Goal: Task Accomplishment & Management: Manage account settings

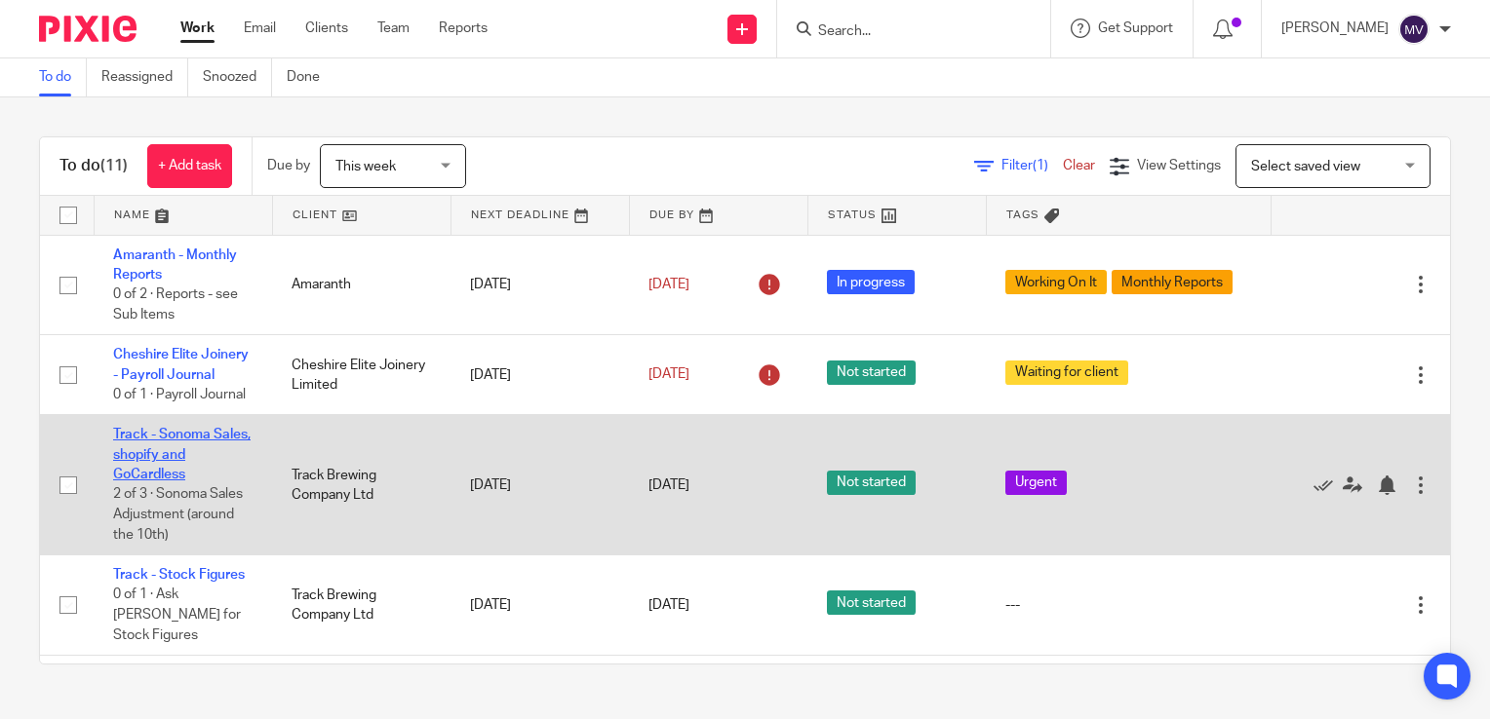
click at [196, 482] on link "Track - Sonoma Sales, shopify and GoCardless" at bounding box center [181, 455] width 137 height 54
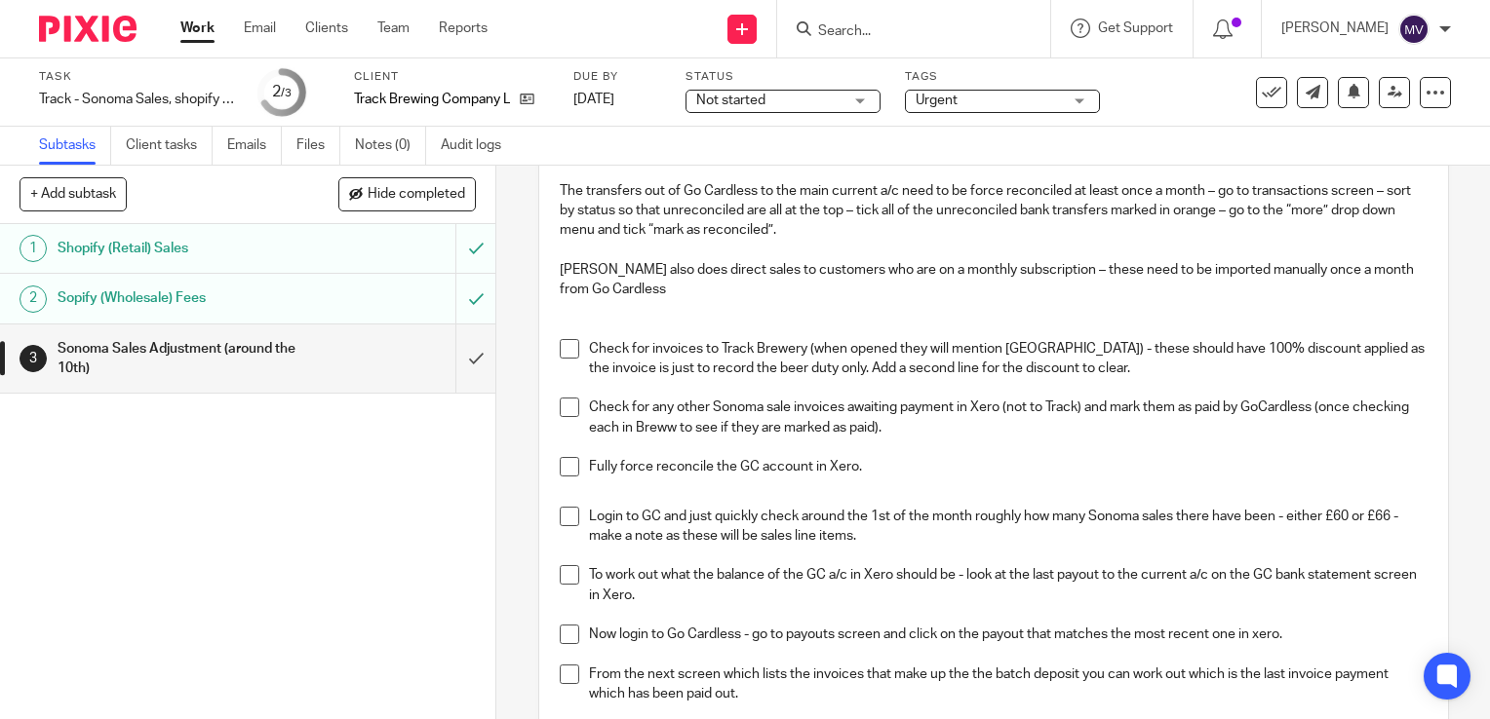
scroll to position [195, 0]
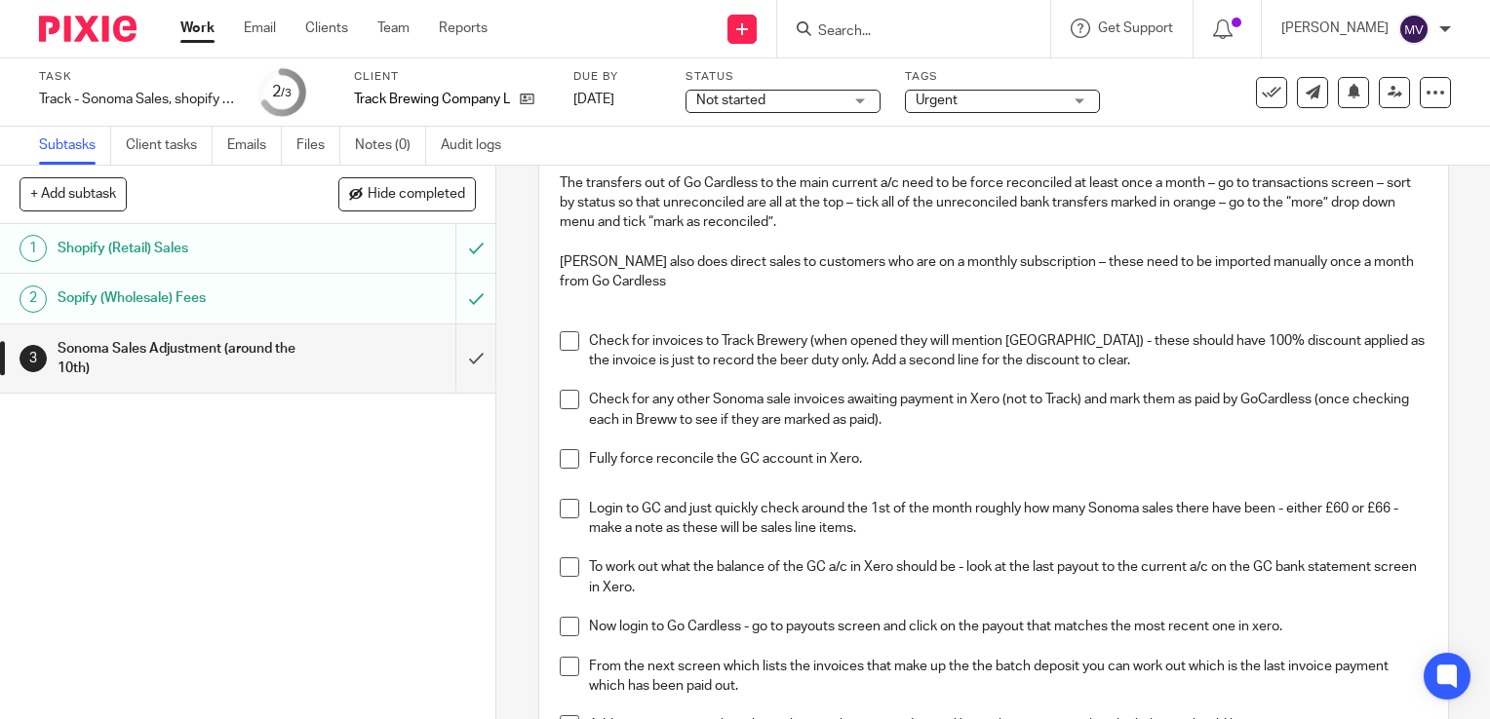
click at [565, 341] on span at bounding box center [569, 340] width 19 height 19
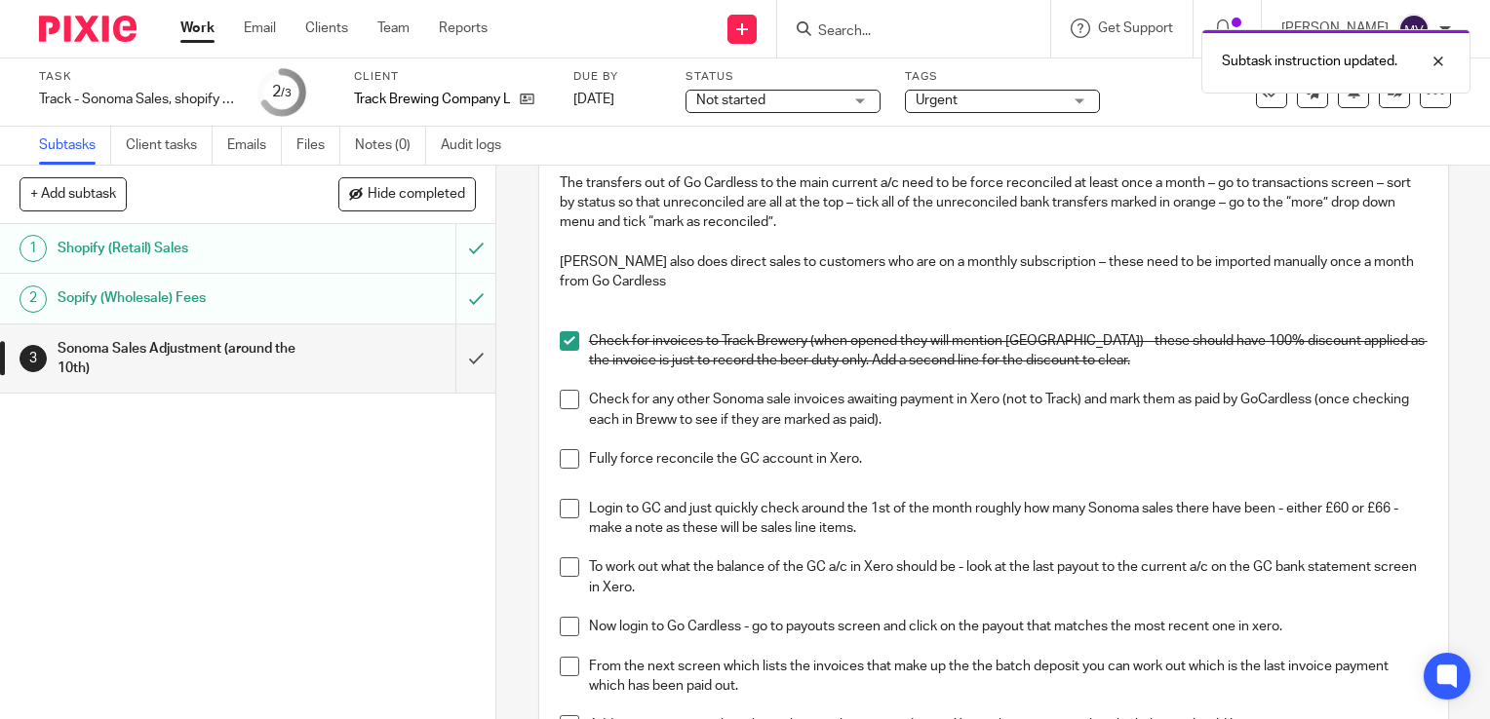
click at [566, 403] on span at bounding box center [569, 399] width 19 height 19
click at [561, 458] on span at bounding box center [569, 458] width 19 height 19
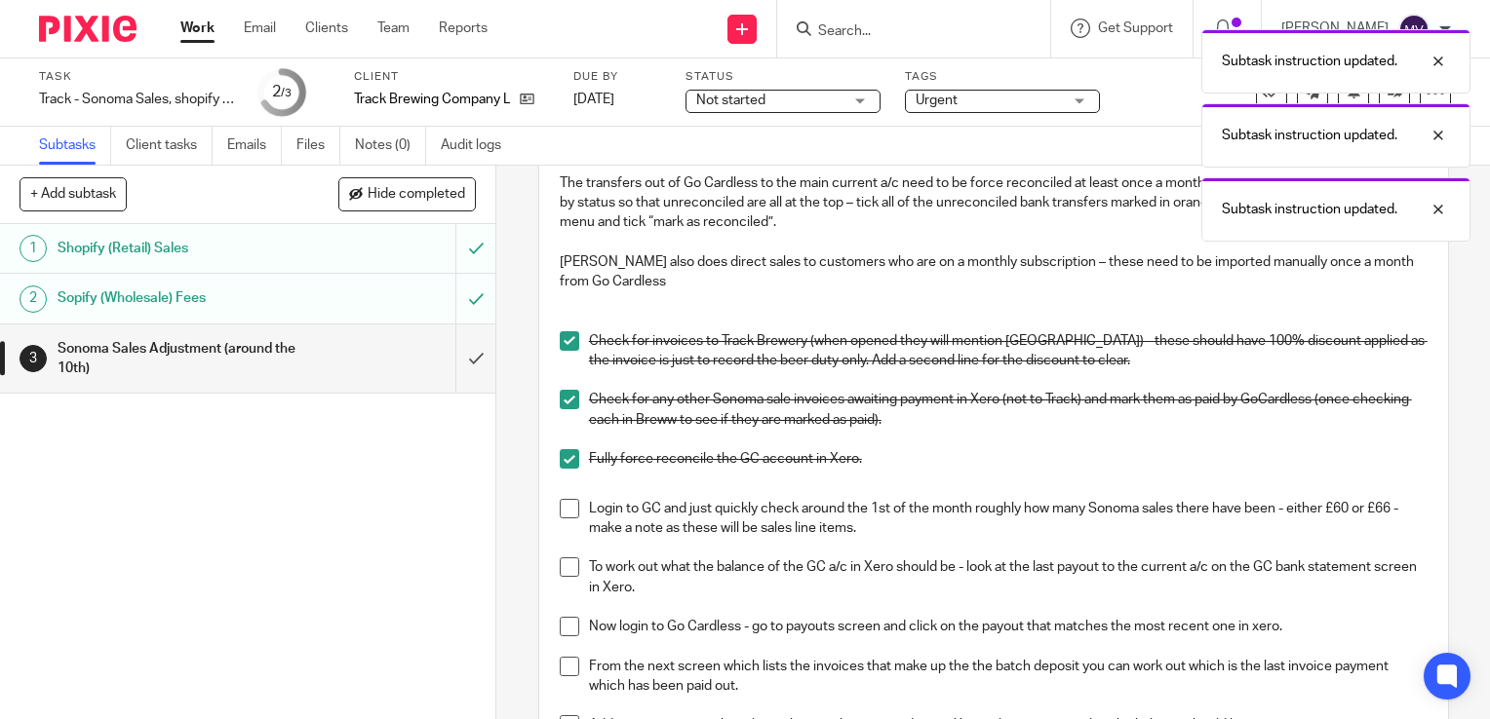
click at [565, 517] on span at bounding box center [569, 508] width 19 height 19
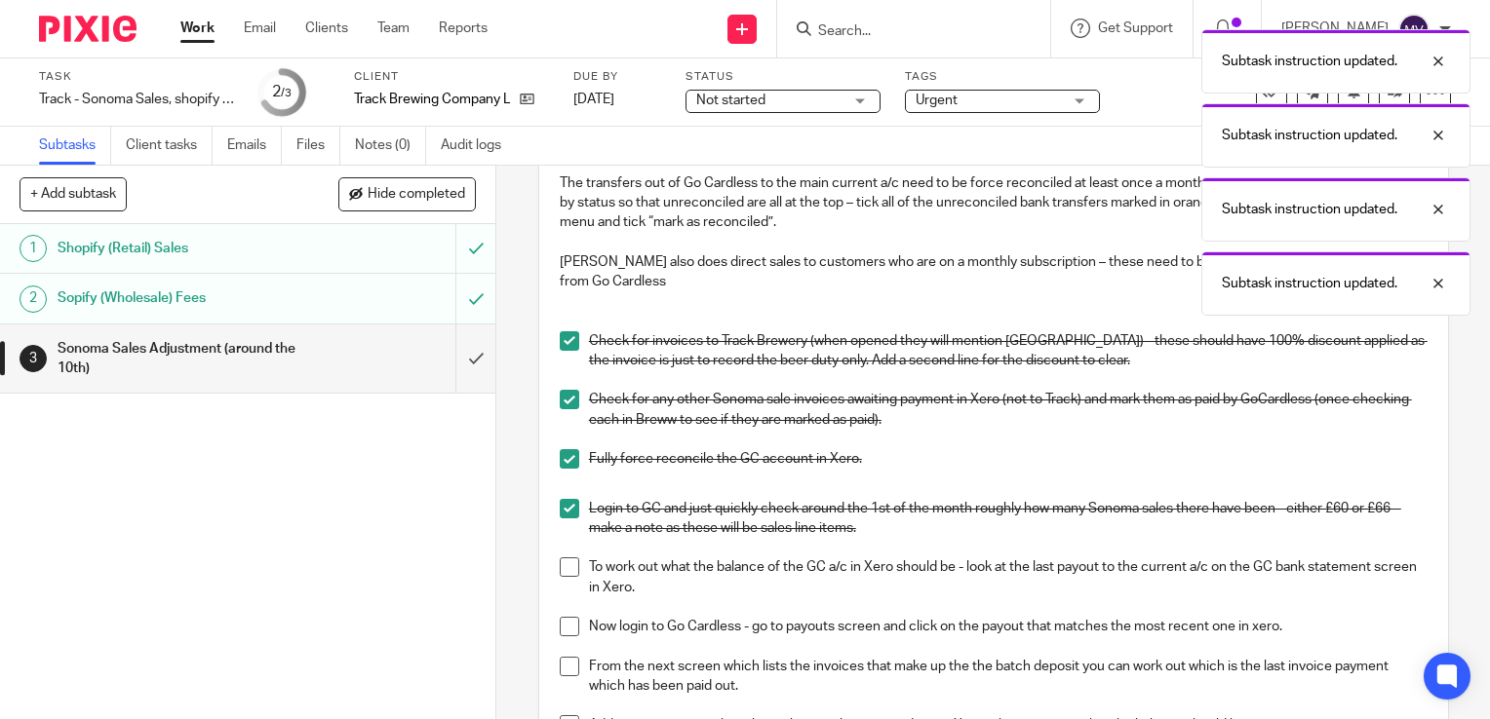
click at [562, 567] on span at bounding box center [569, 567] width 19 height 19
click at [569, 627] on span at bounding box center [569, 626] width 19 height 19
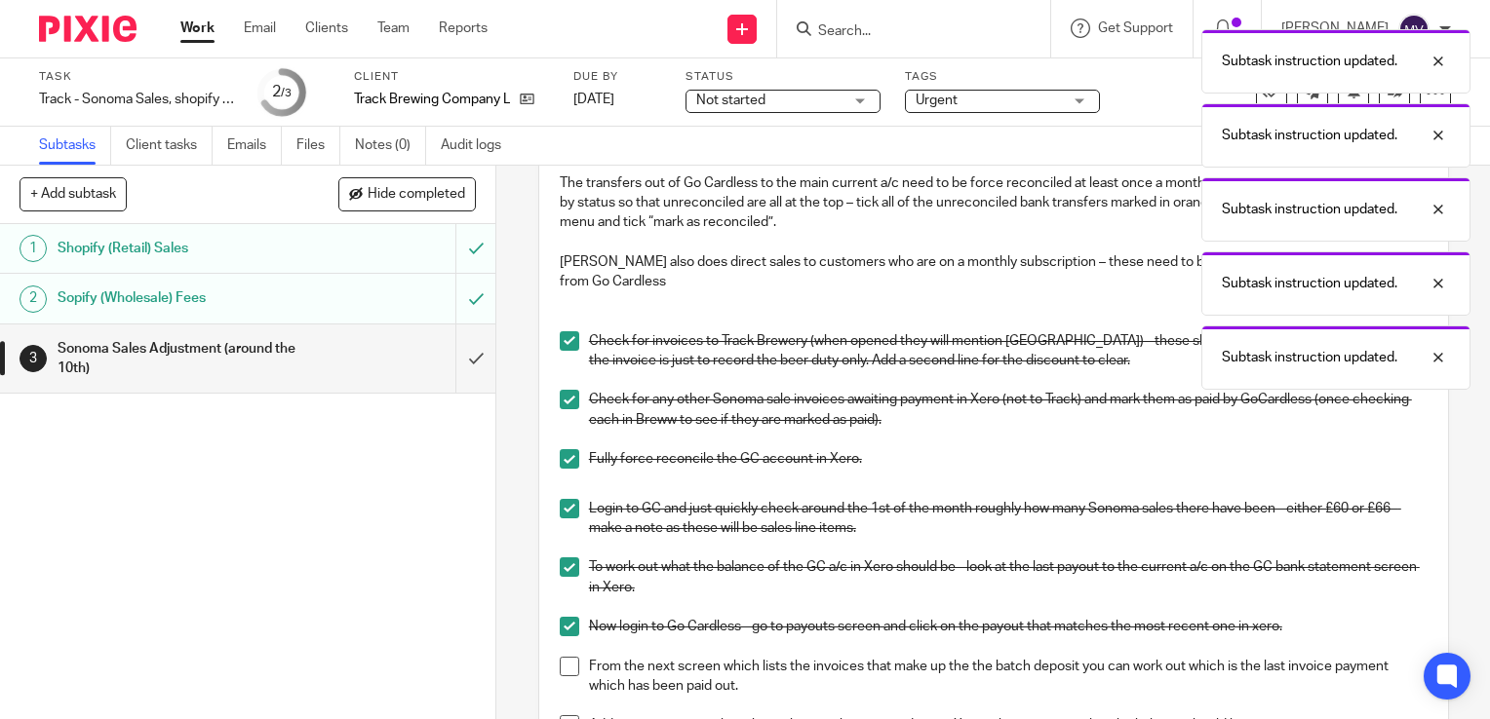
click at [566, 657] on span at bounding box center [569, 666] width 19 height 19
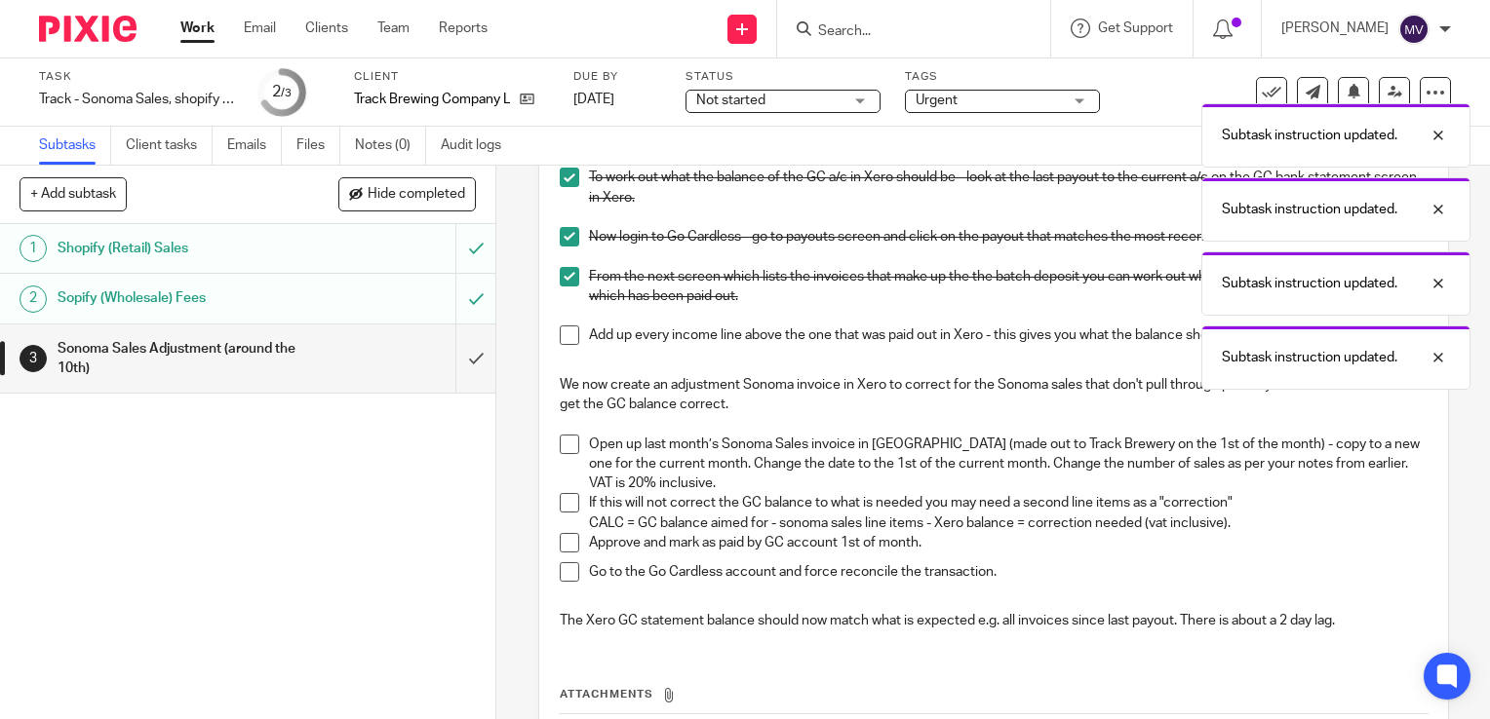
click at [562, 440] on span at bounding box center [569, 444] width 19 height 19
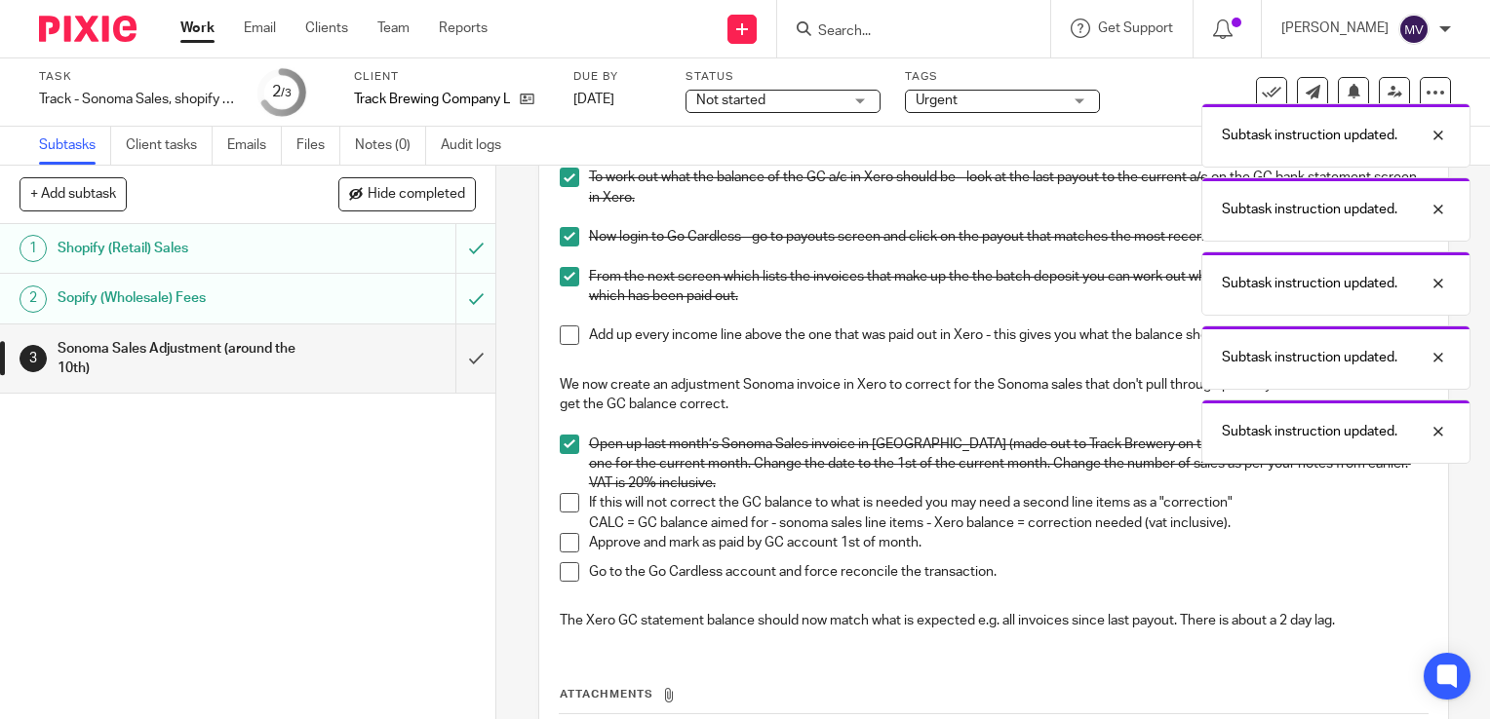
click at [560, 329] on span at bounding box center [569, 335] width 19 height 19
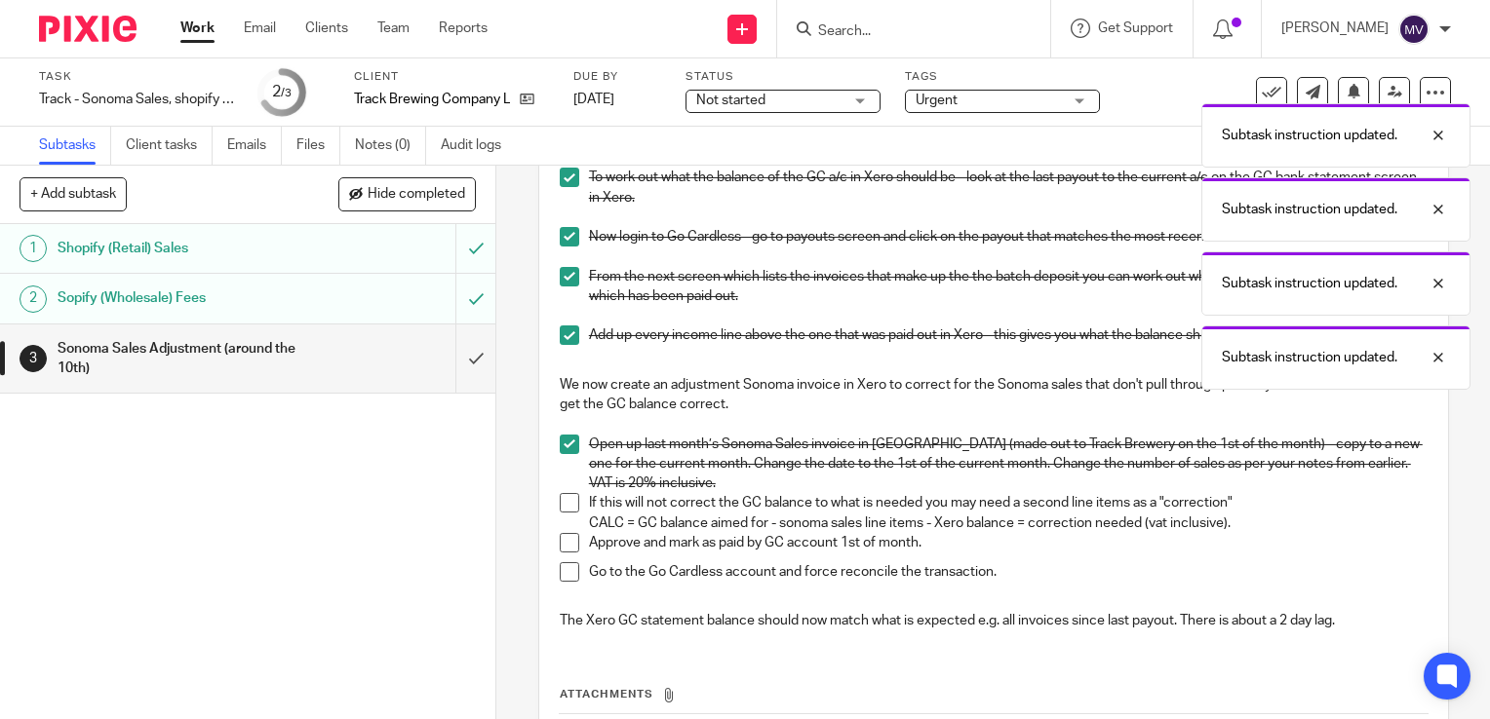
click at [560, 504] on span at bounding box center [569, 502] width 19 height 19
click at [564, 541] on span at bounding box center [569, 542] width 19 height 19
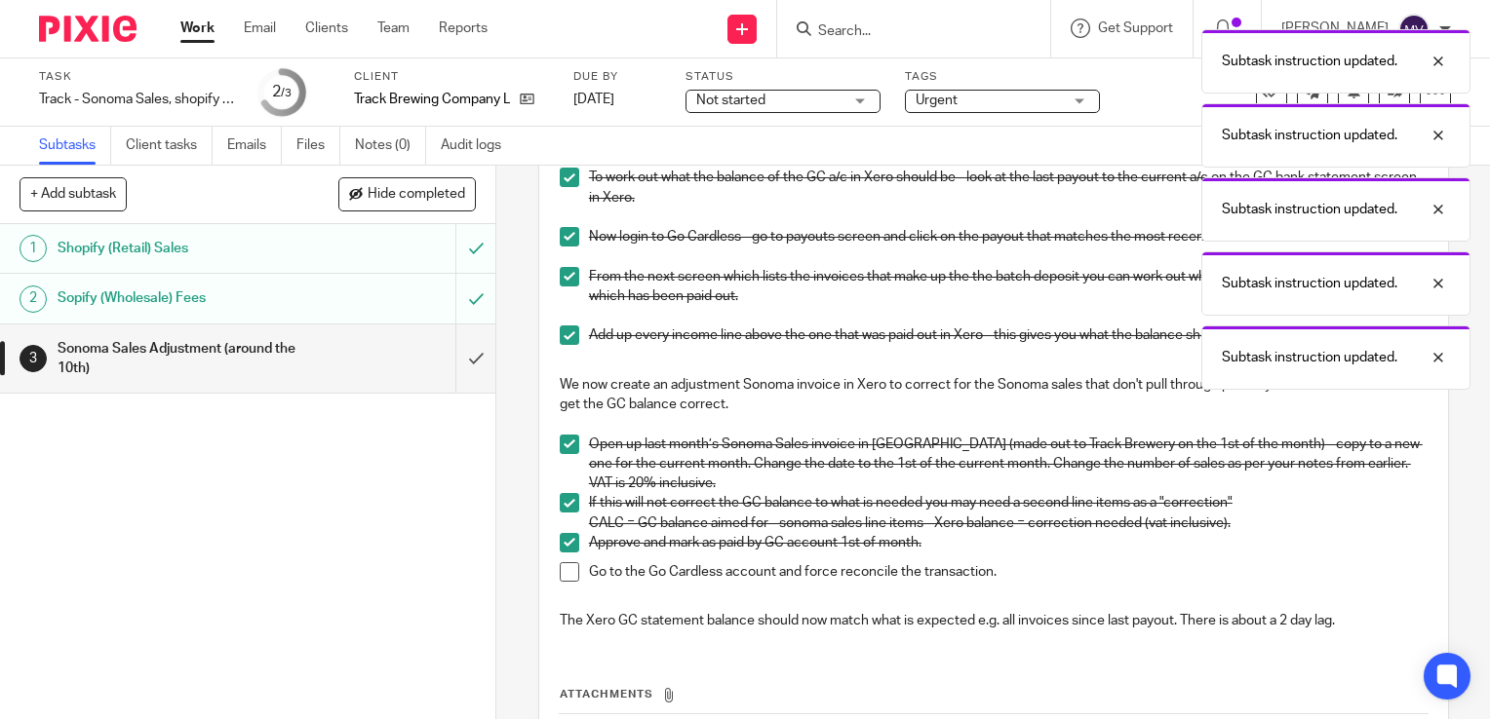
click at [563, 575] on span at bounding box center [569, 571] width 19 height 19
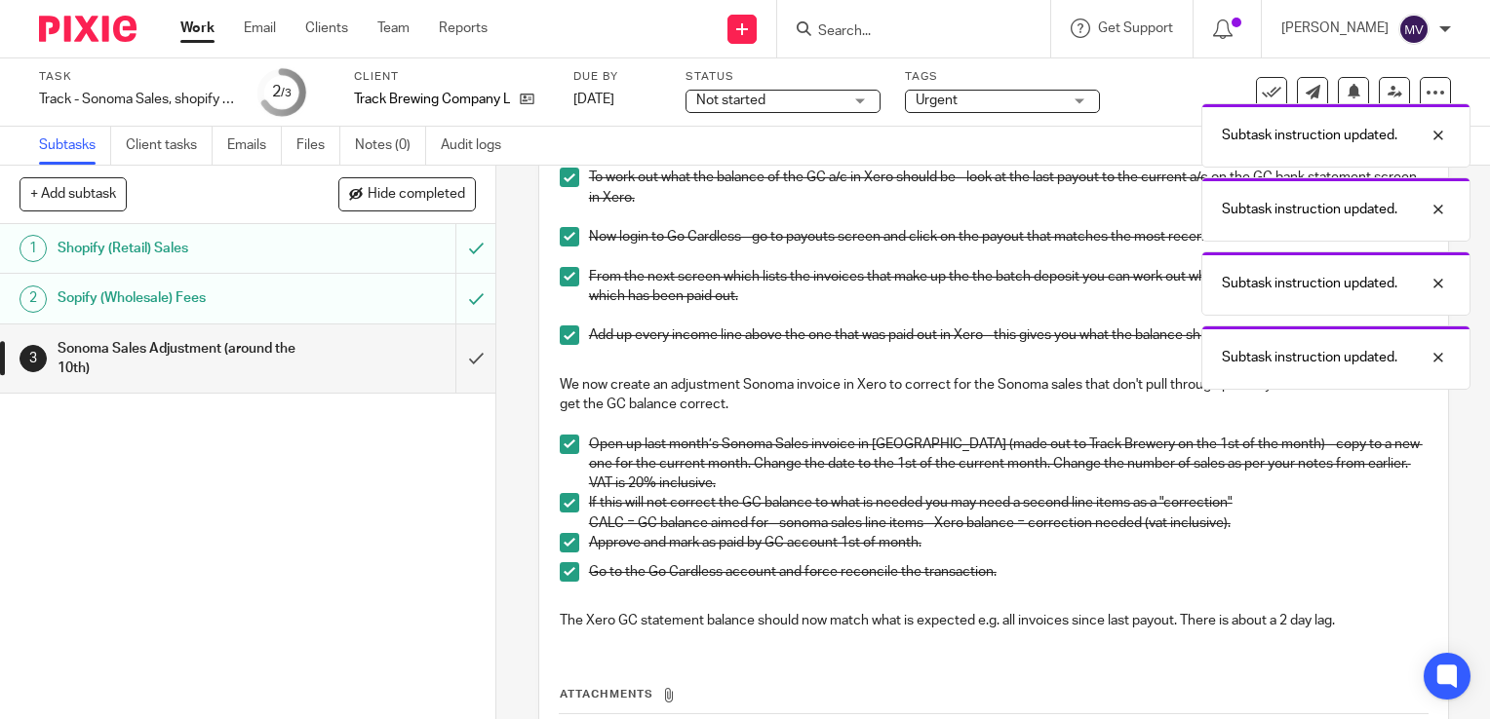
click at [799, 103] on div "Subtask instruction updated. Subtask instruction updated. Subtask instruction u…" at bounding box center [1107, 204] width 725 height 370
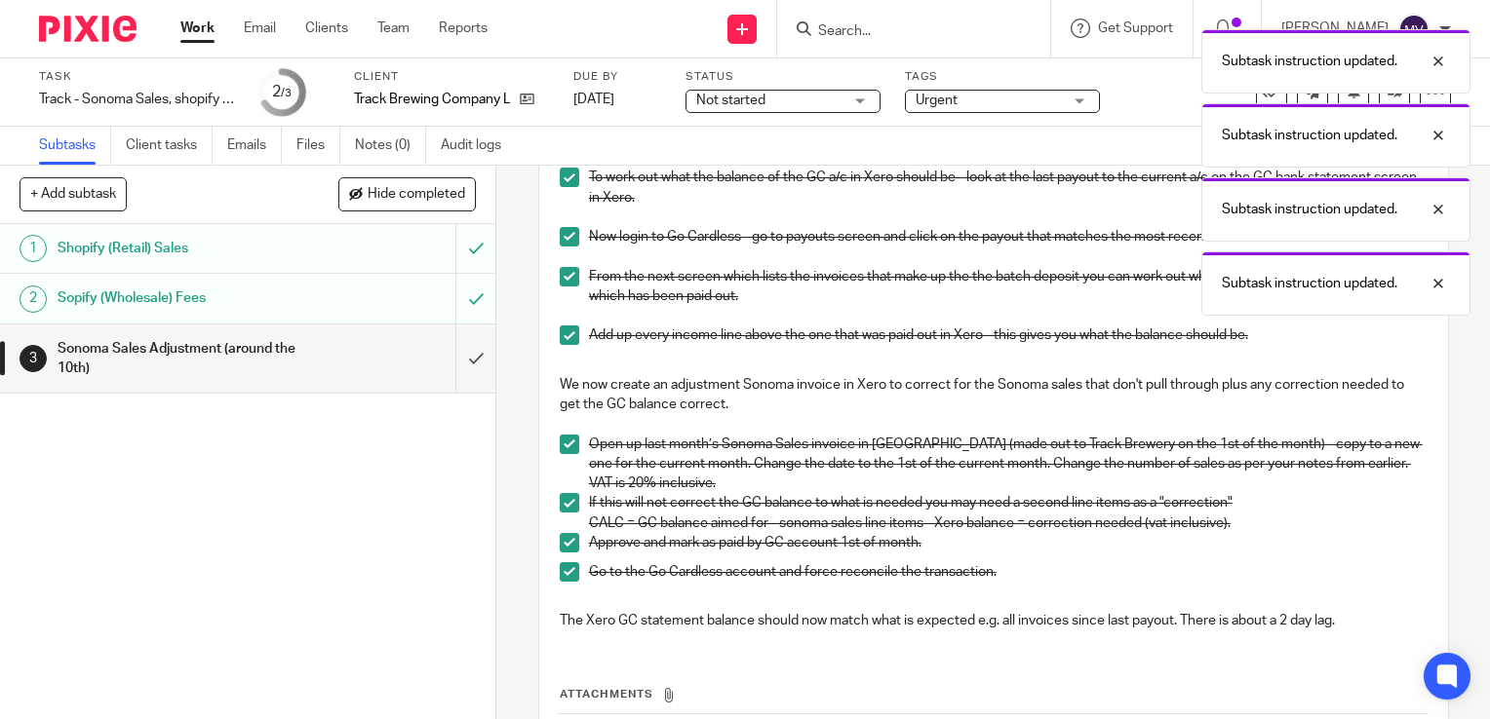
click at [792, 104] on div "Subtask instruction updated. Subtask instruction updated. Subtask instruction u…" at bounding box center [1107, 167] width 725 height 296
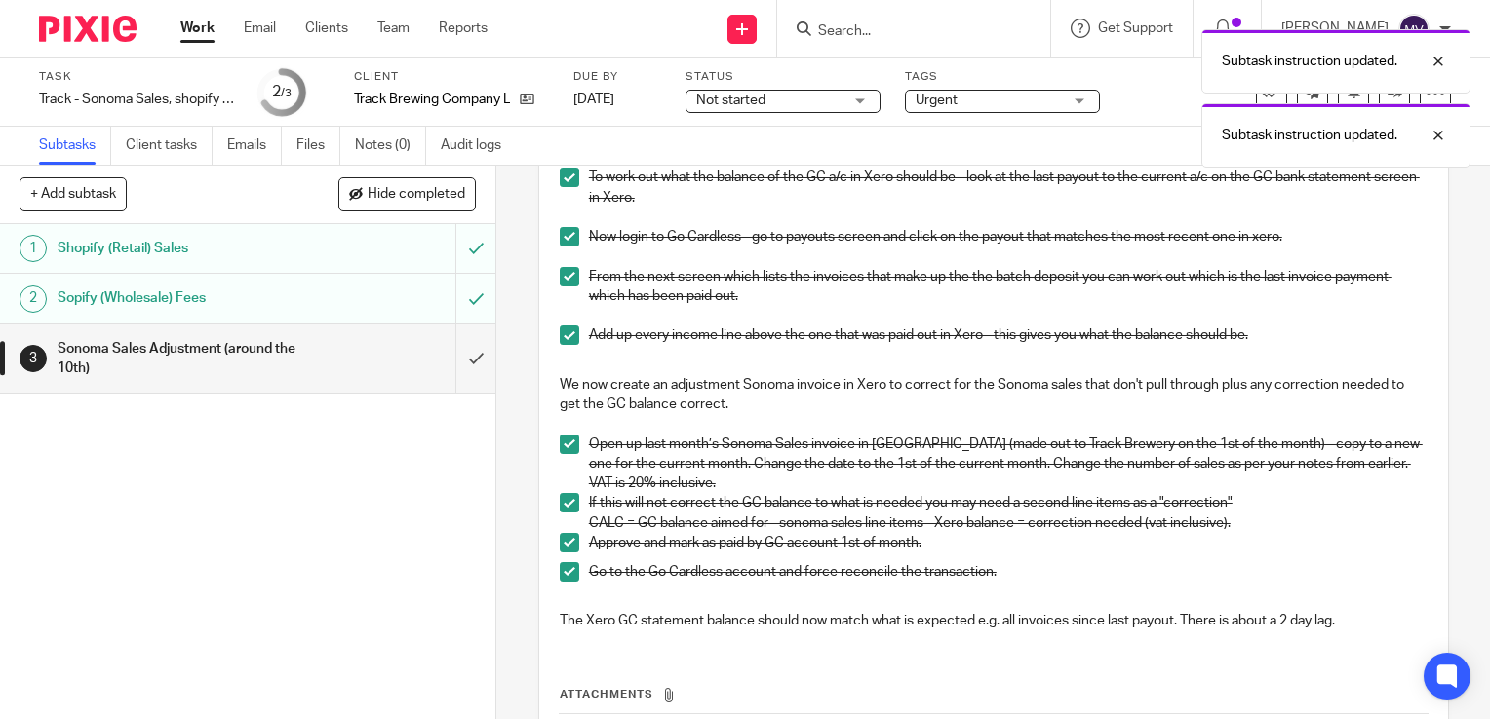
click at [867, 101] on div "Subtask instruction updated. Subtask instruction updated." at bounding box center [1107, 93] width 725 height 148
click at [1434, 53] on div at bounding box center [1423, 61] width 53 height 23
click at [1448, 68] on div at bounding box center [1423, 61] width 53 height 23
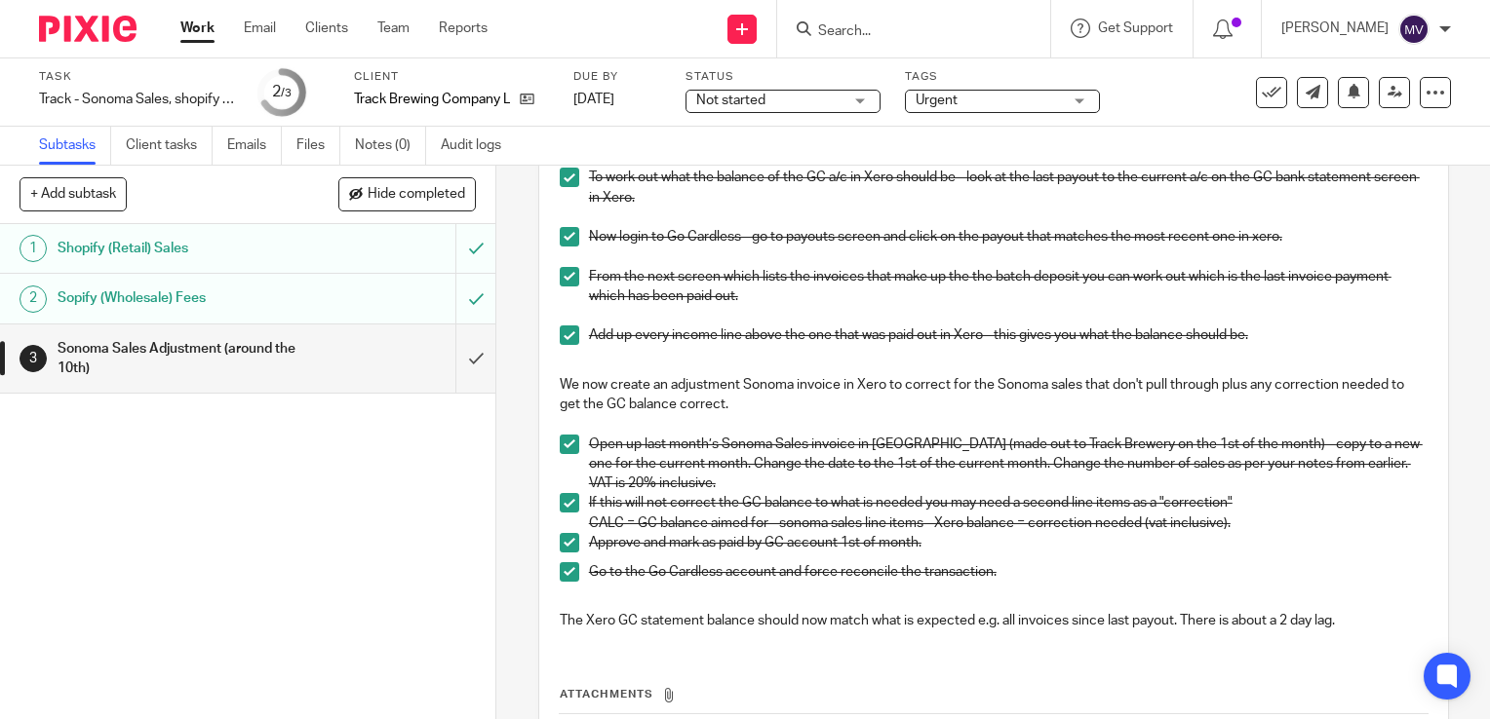
click at [733, 107] on span "Not started" at bounding box center [769, 101] width 146 height 20
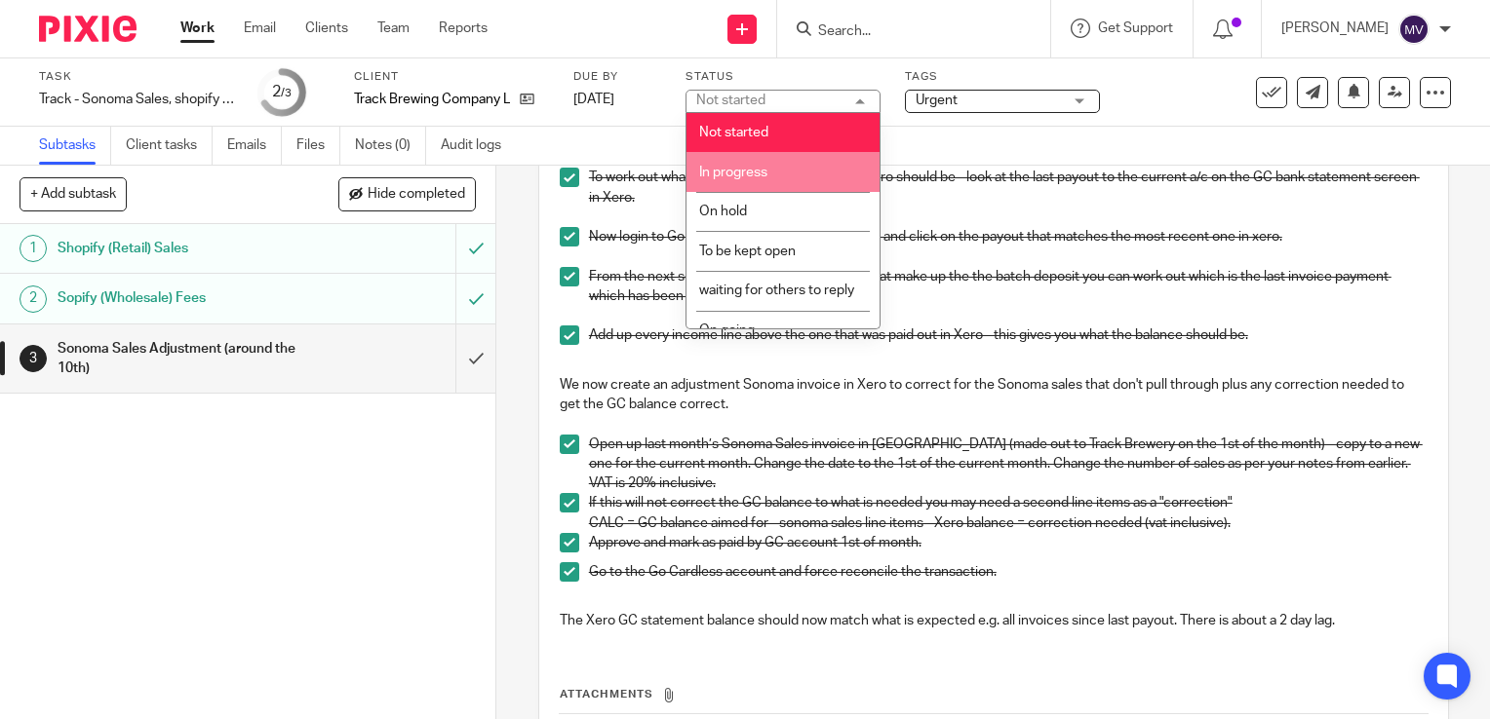
scroll to position [44, 0]
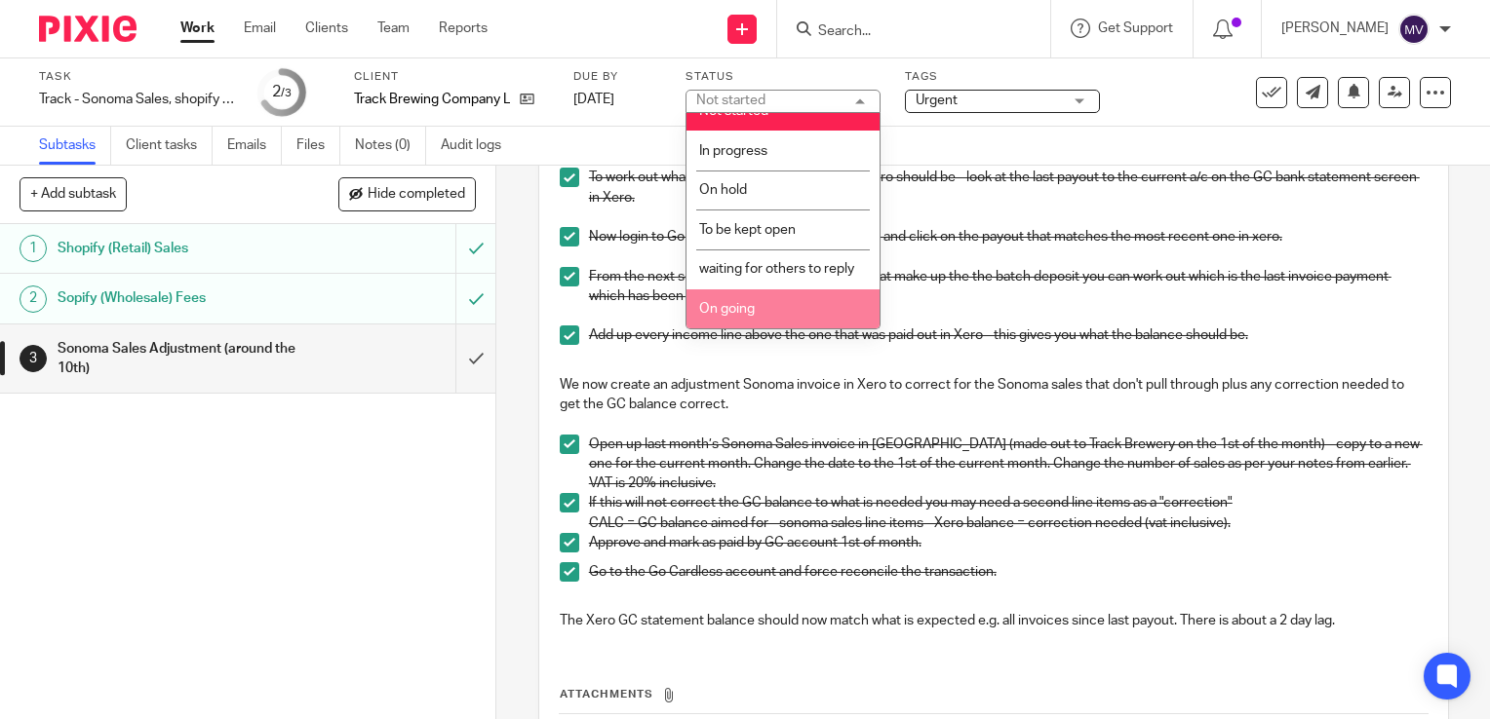
click at [784, 309] on li "On going" at bounding box center [782, 310] width 193 height 40
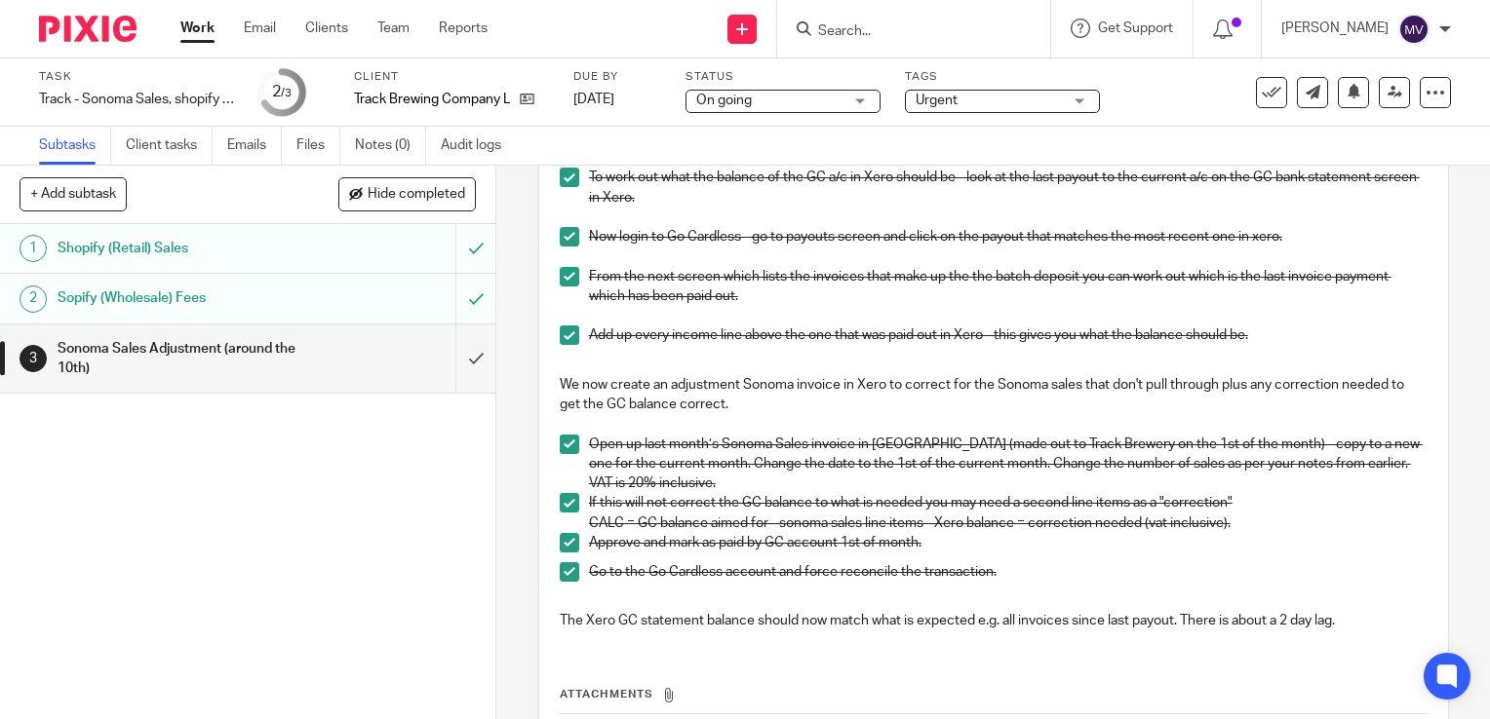
click at [948, 96] on span "Urgent" at bounding box center [936, 101] width 42 height 14
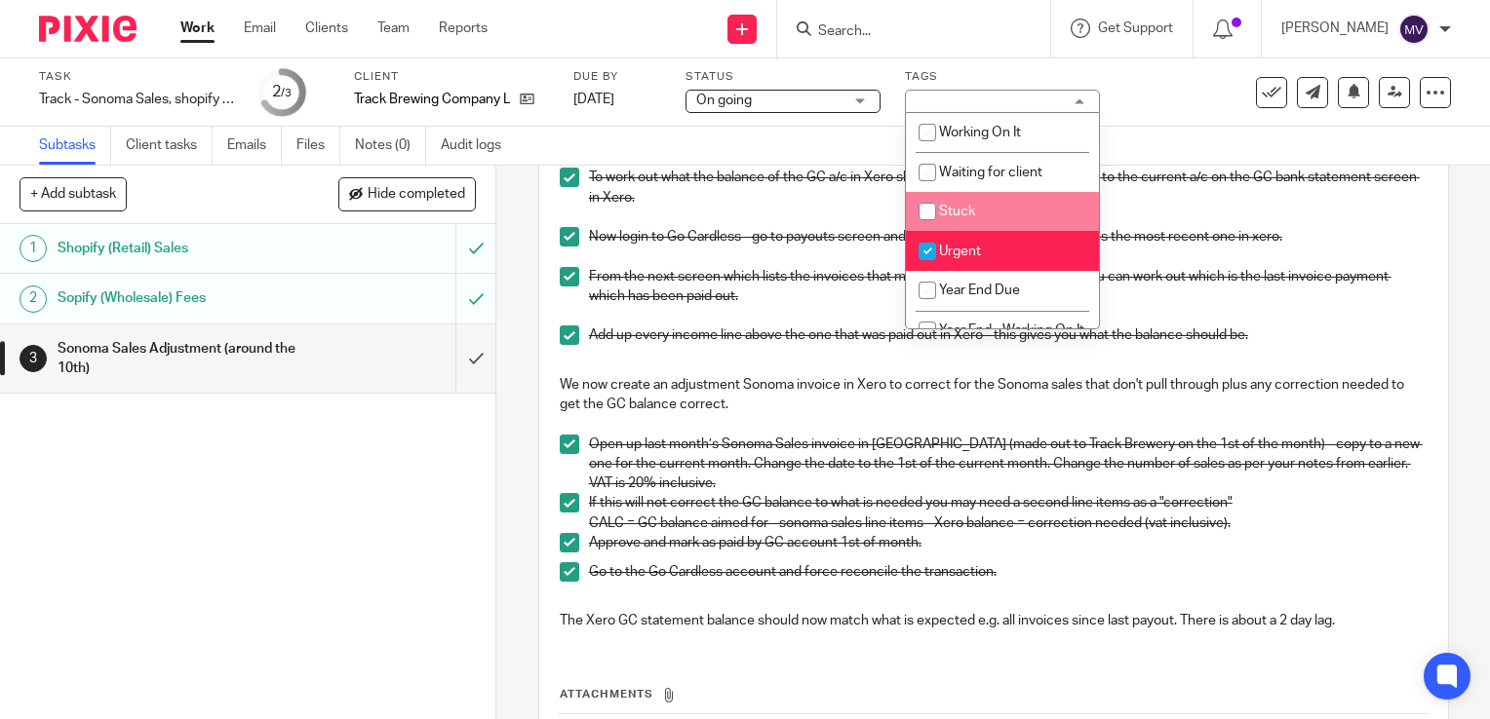
click at [998, 209] on li "Stuck" at bounding box center [1002, 212] width 193 height 40
checkbox input "true"
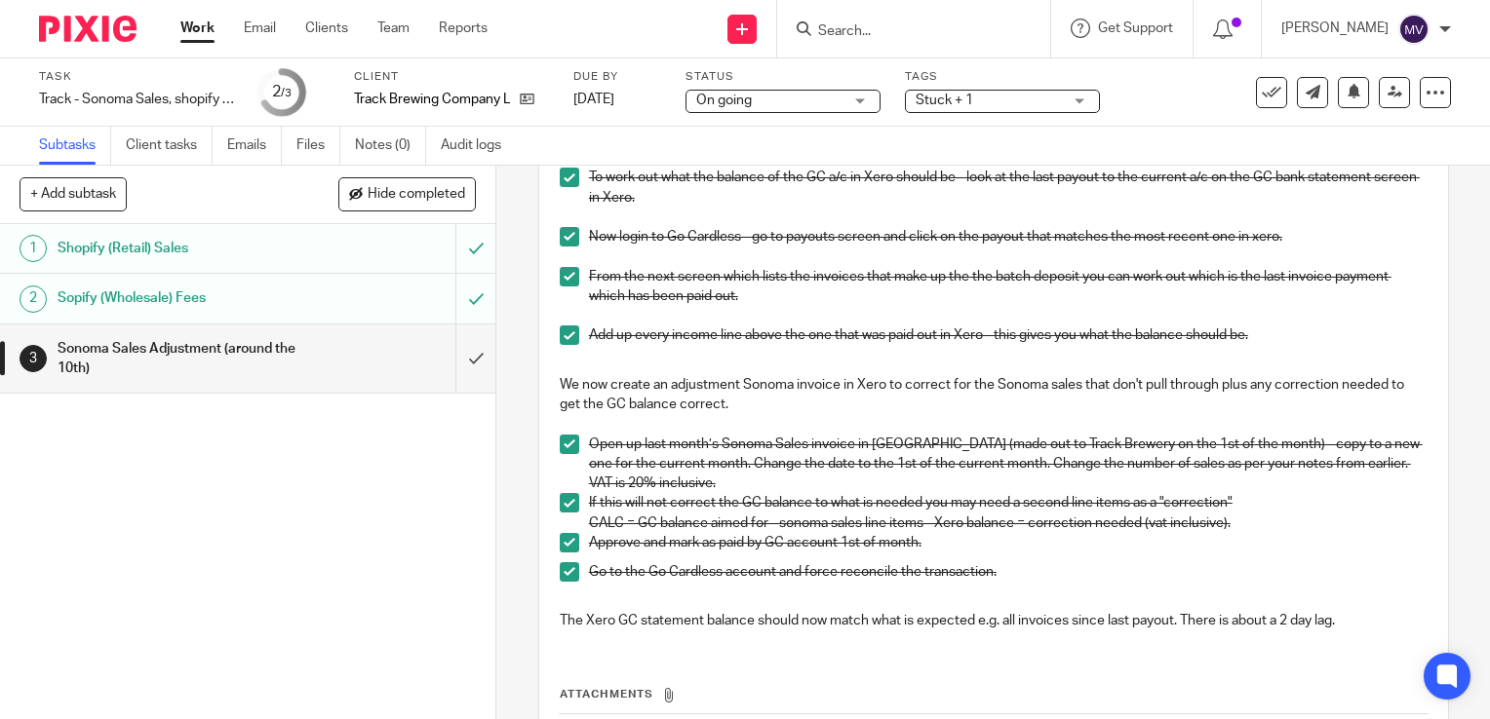
click at [193, 30] on link "Work" at bounding box center [197, 28] width 34 height 19
